Goal: Transaction & Acquisition: Purchase product/service

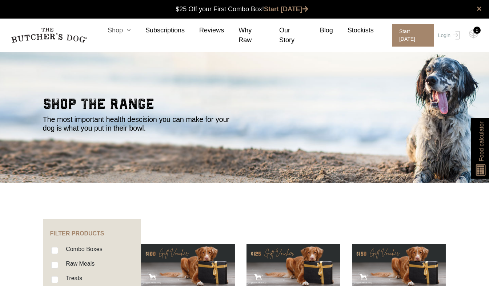
click at [131, 33] on icon at bounding box center [127, 30] width 8 height 7
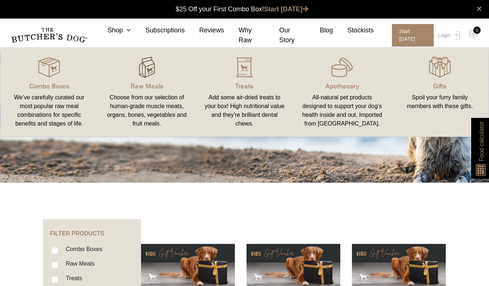
click at [141, 78] on img at bounding box center [147, 67] width 22 height 22
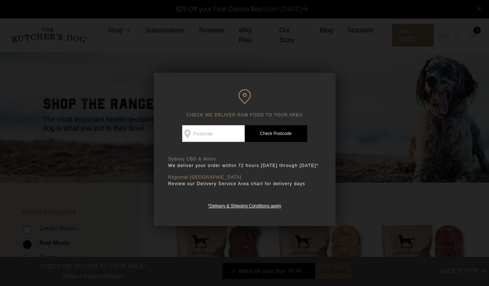
drag, startPoint x: 219, startPoint y: 124, endPoint x: 221, endPoint y: 132, distance: 8.1
click at [221, 132] on div "CHECK WE DELIVER RAW FOOD TO YOUR AREA Good news! We deliver to your area Check…" at bounding box center [245, 149] width 182 height 153
click at [221, 132] on input "Check Availability At" at bounding box center [213, 133] width 62 height 17
type input "3186"
click at [269, 137] on link "Check Postcode" at bounding box center [276, 133] width 62 height 17
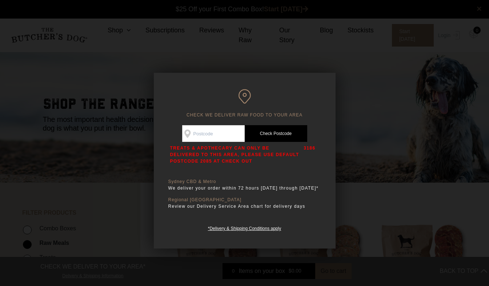
click at [345, 151] on div at bounding box center [244, 143] width 489 height 286
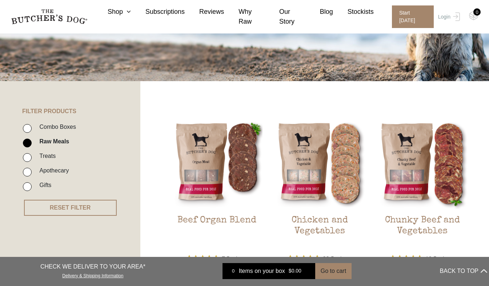
scroll to position [103, 0]
